Goal: Task Accomplishment & Management: Manage account settings

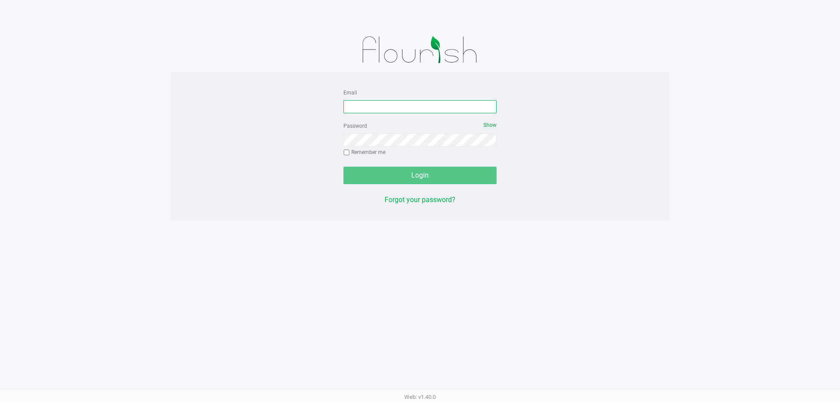
drag, startPoint x: 373, startPoint y: 105, endPoint x: 382, endPoint y: 95, distance: 13.1
click at [382, 102] on input "Email" at bounding box center [420, 106] width 153 height 13
type input "[EMAIL_ADDRESS][DOMAIN_NAME]"
click at [399, 147] on div "Password Show Remember me" at bounding box center [420, 139] width 153 height 39
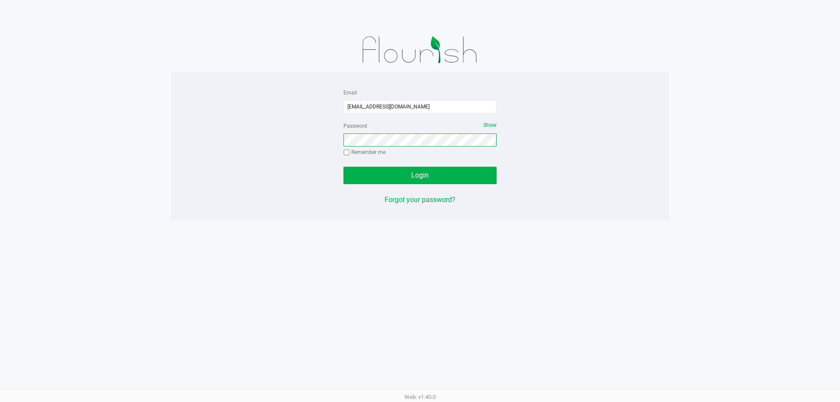
click at [344, 167] on button "Login" at bounding box center [420, 176] width 153 height 18
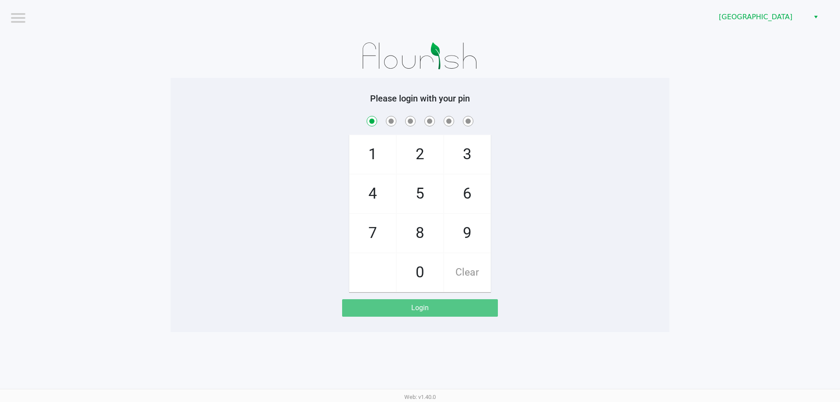
checkbox input "true"
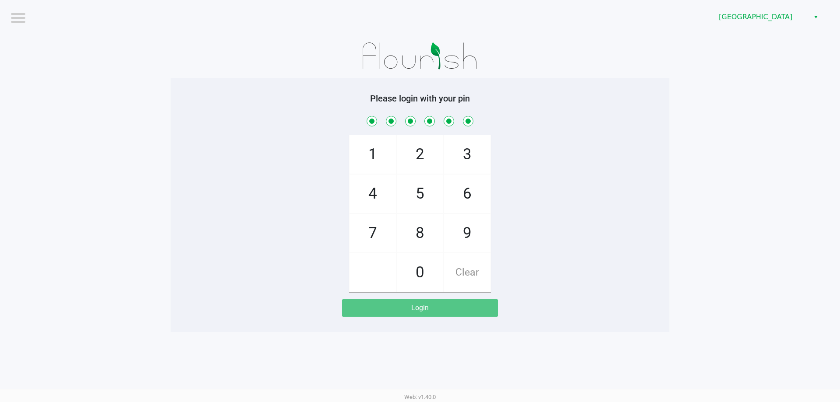
checkbox input "true"
